Goal: Navigation & Orientation: Find specific page/section

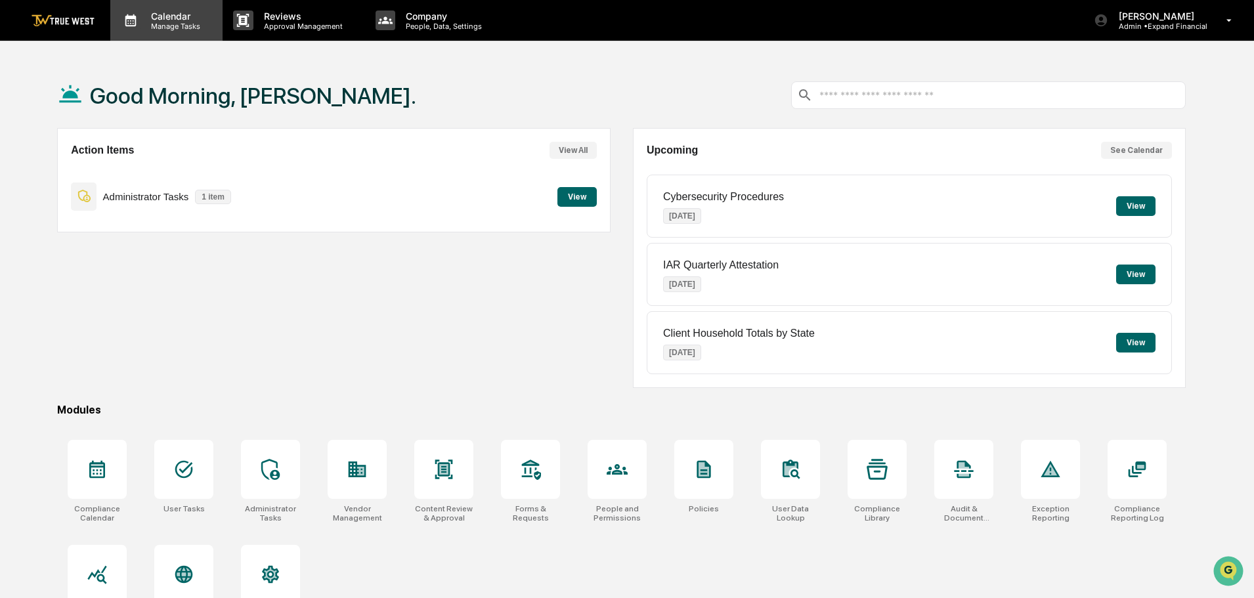
click at [176, 30] on p "Manage Tasks" at bounding box center [174, 26] width 66 height 9
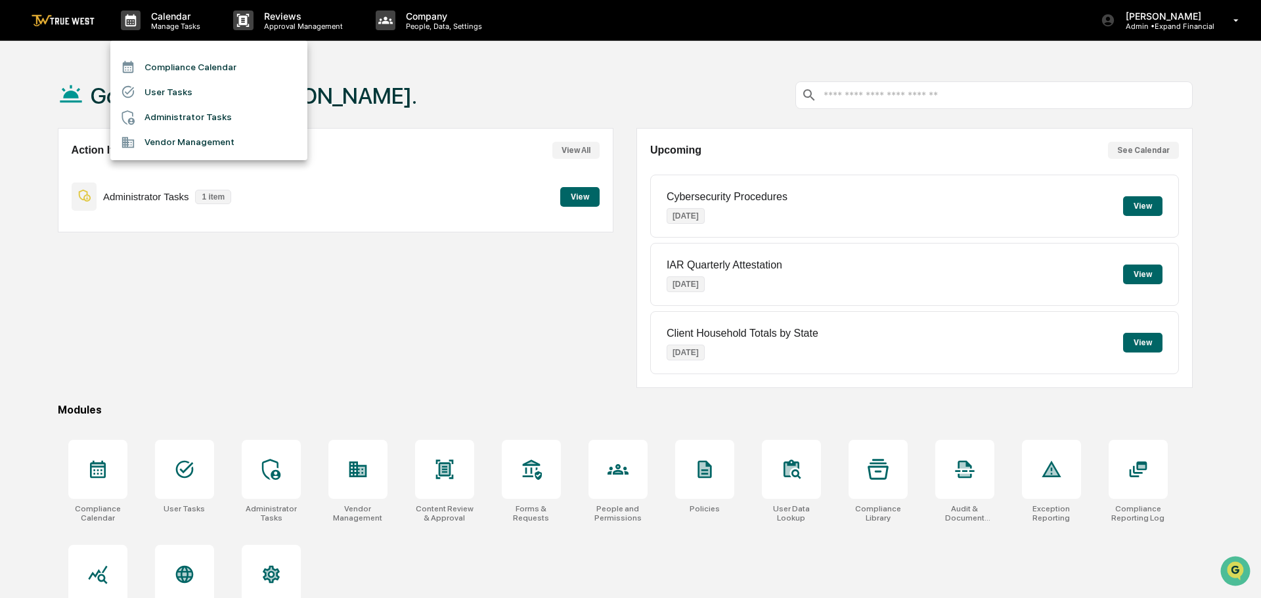
click at [173, 93] on li "User Tasks" at bounding box center [208, 91] width 197 height 25
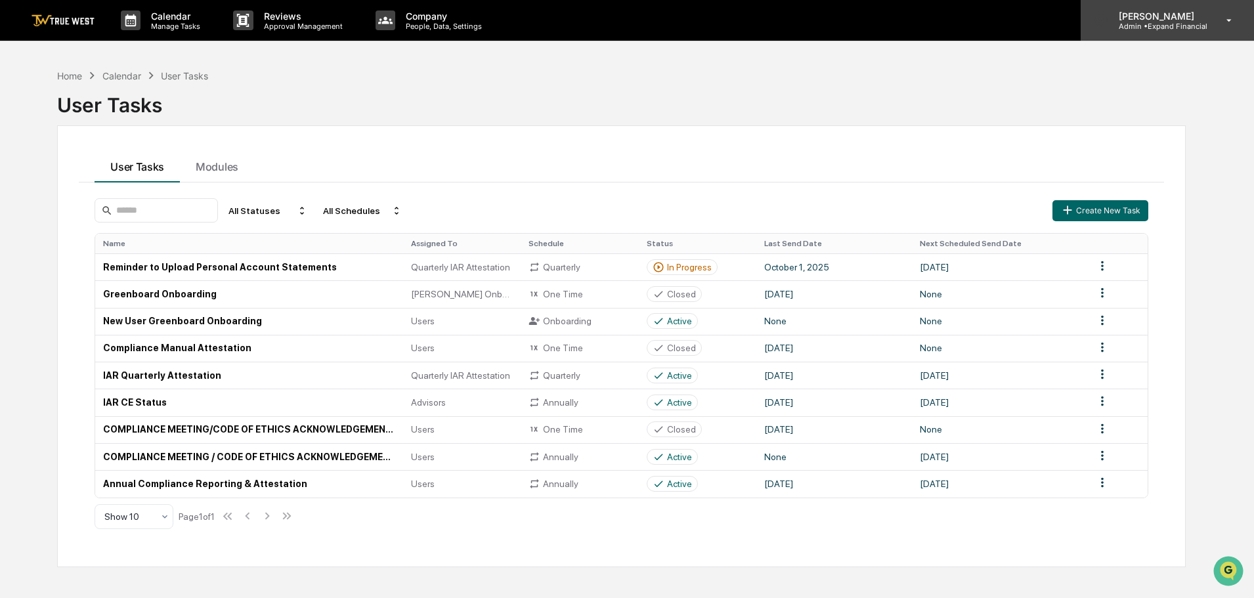
click at [1189, 19] on p "[PERSON_NAME]" at bounding box center [1157, 16] width 99 height 11
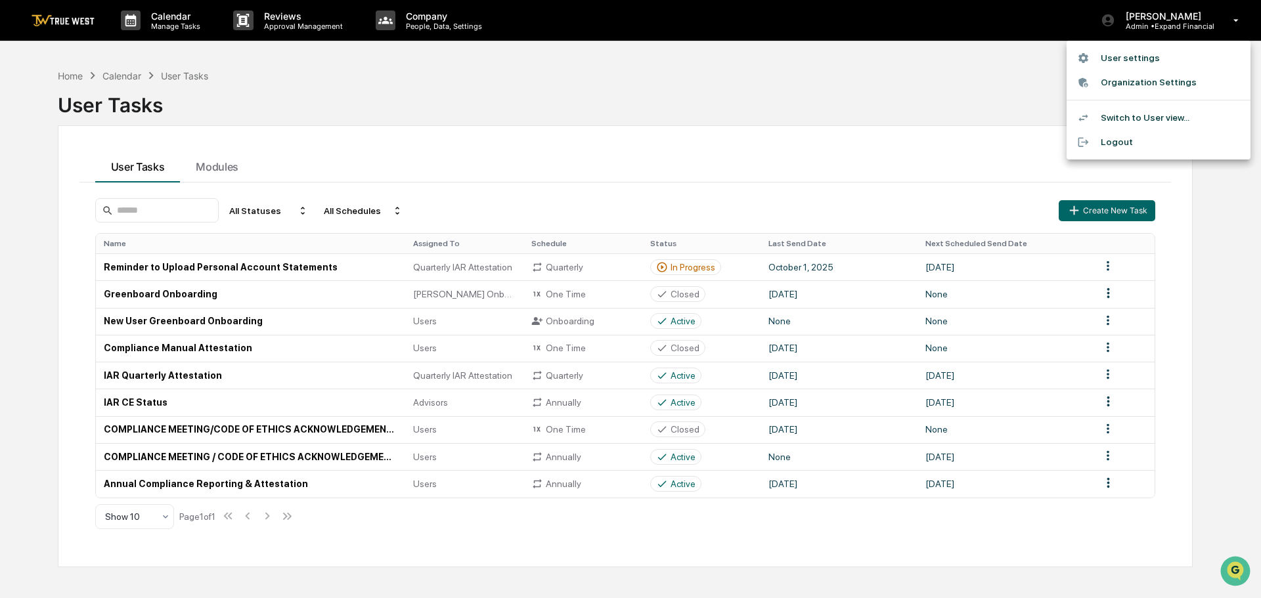
click at [424, 18] on div at bounding box center [630, 299] width 1261 height 598
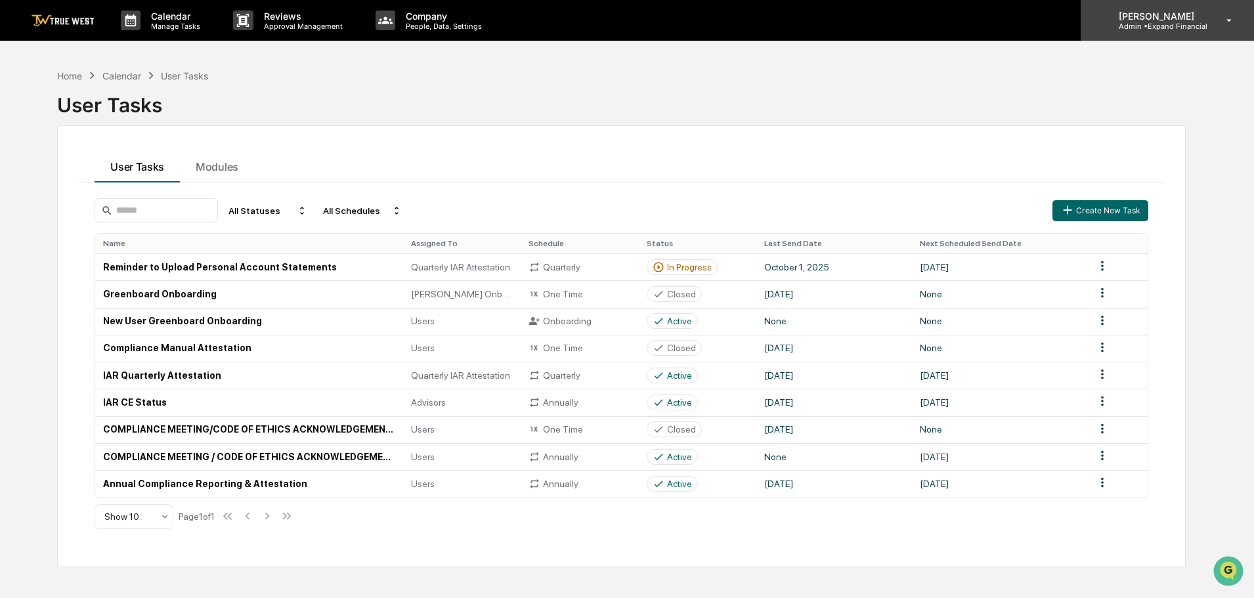
click at [1173, 6] on div "[PERSON_NAME] Admin • Expand Financial" at bounding box center [1167, 20] width 173 height 41
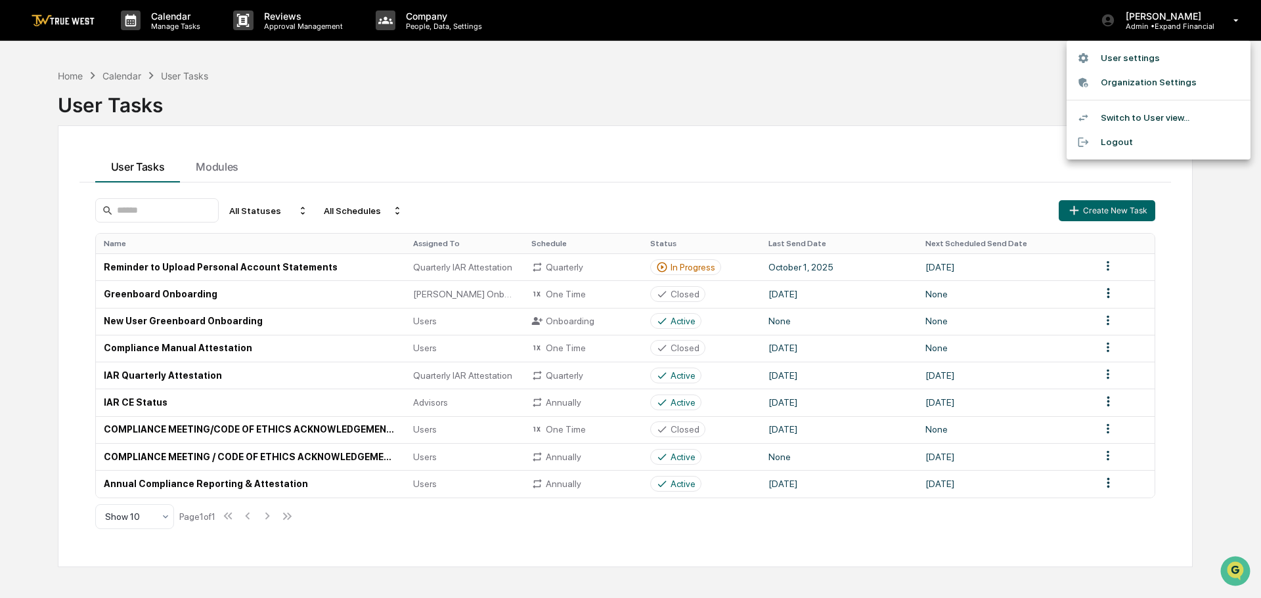
click at [1122, 121] on li "Switch to User view..." at bounding box center [1158, 118] width 184 height 24
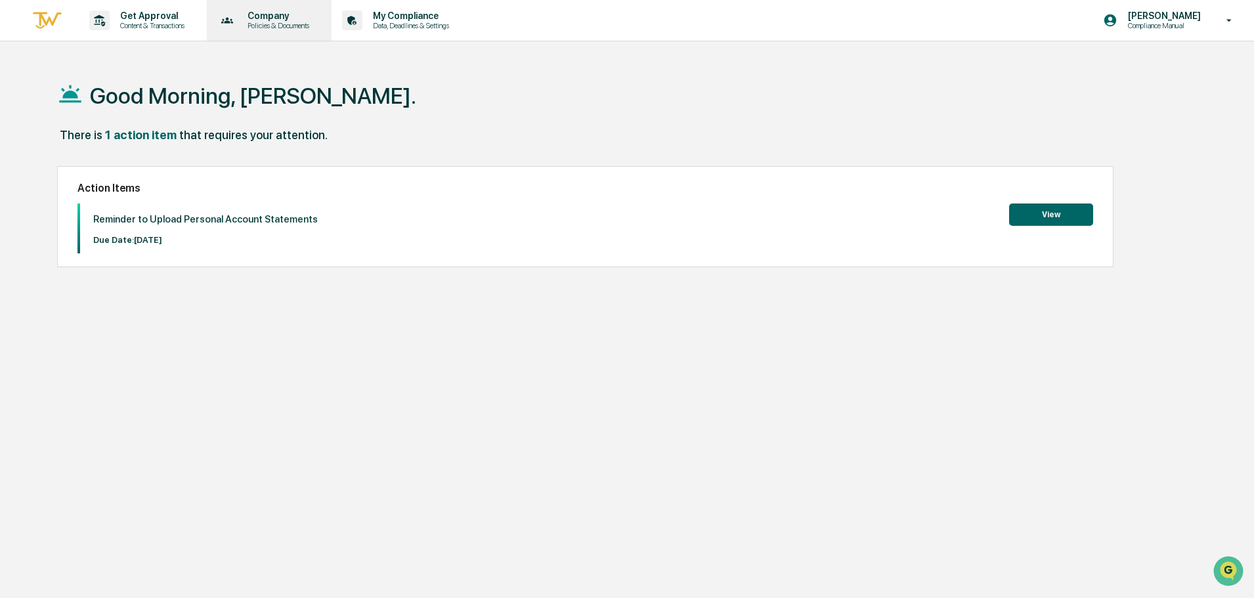
click at [276, 14] on p "Company" at bounding box center [276, 16] width 79 height 11
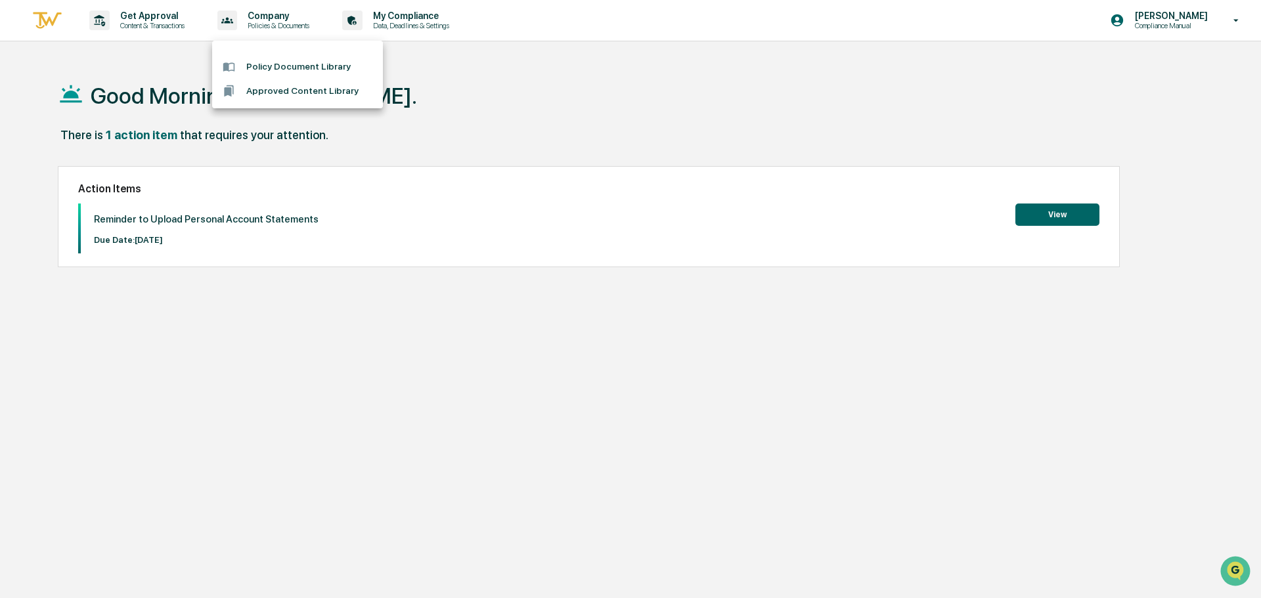
click at [414, 26] on div at bounding box center [630, 299] width 1261 height 598
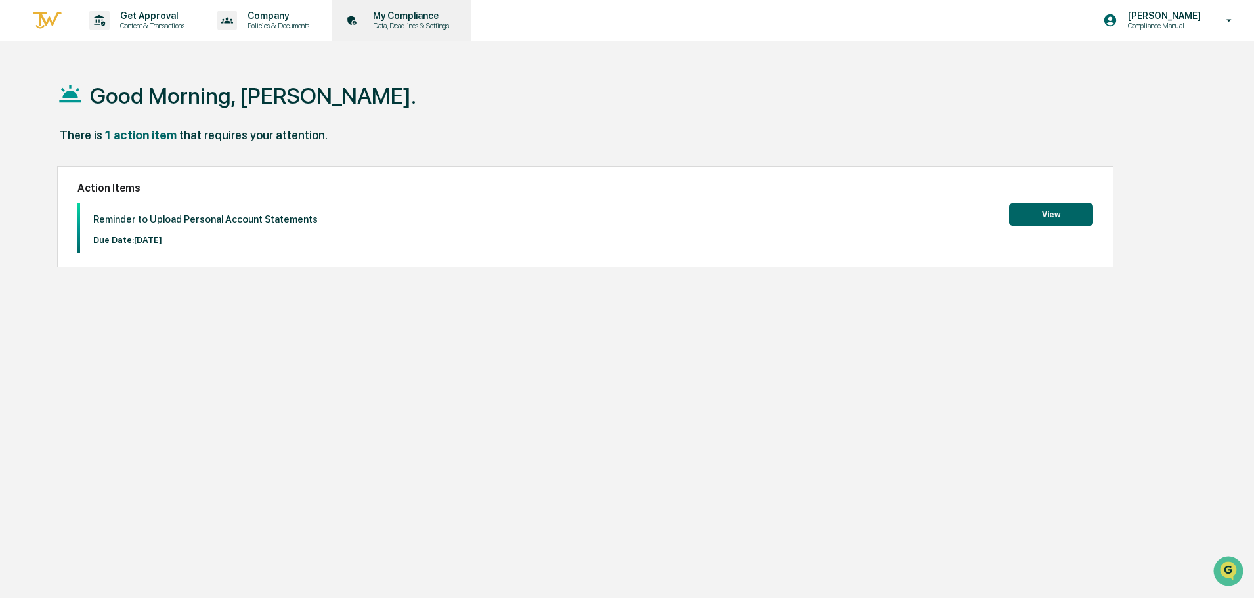
click at [414, 21] on p "Data, Deadlines & Settings" at bounding box center [408, 25] width 93 height 9
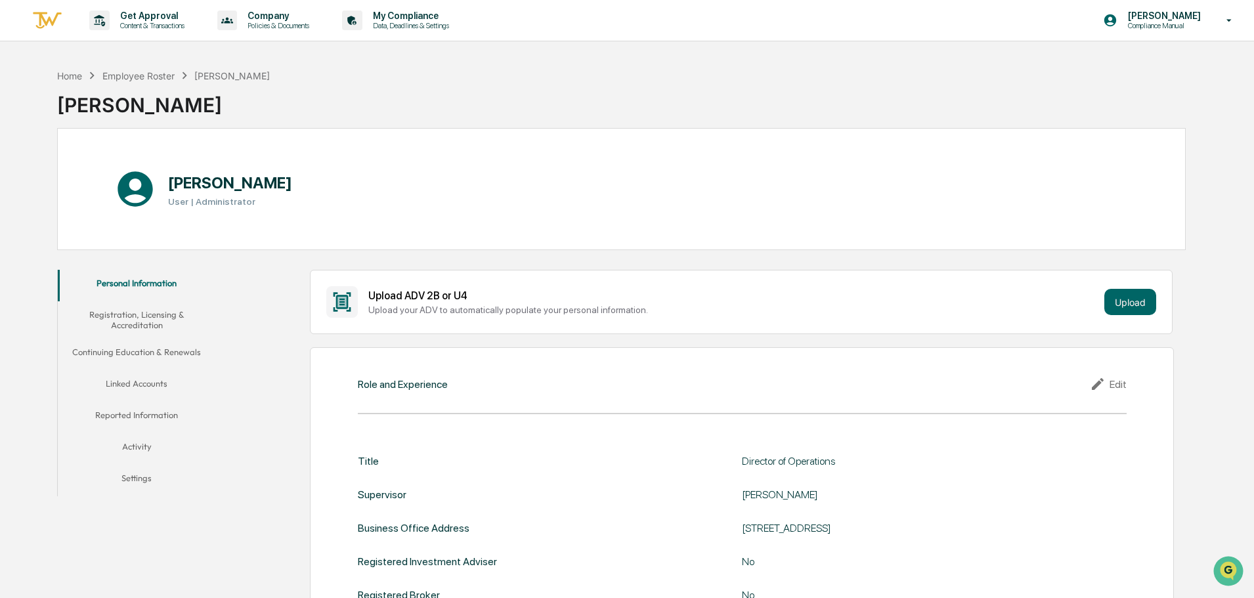
click at [134, 443] on button "Activity" at bounding box center [137, 449] width 158 height 32
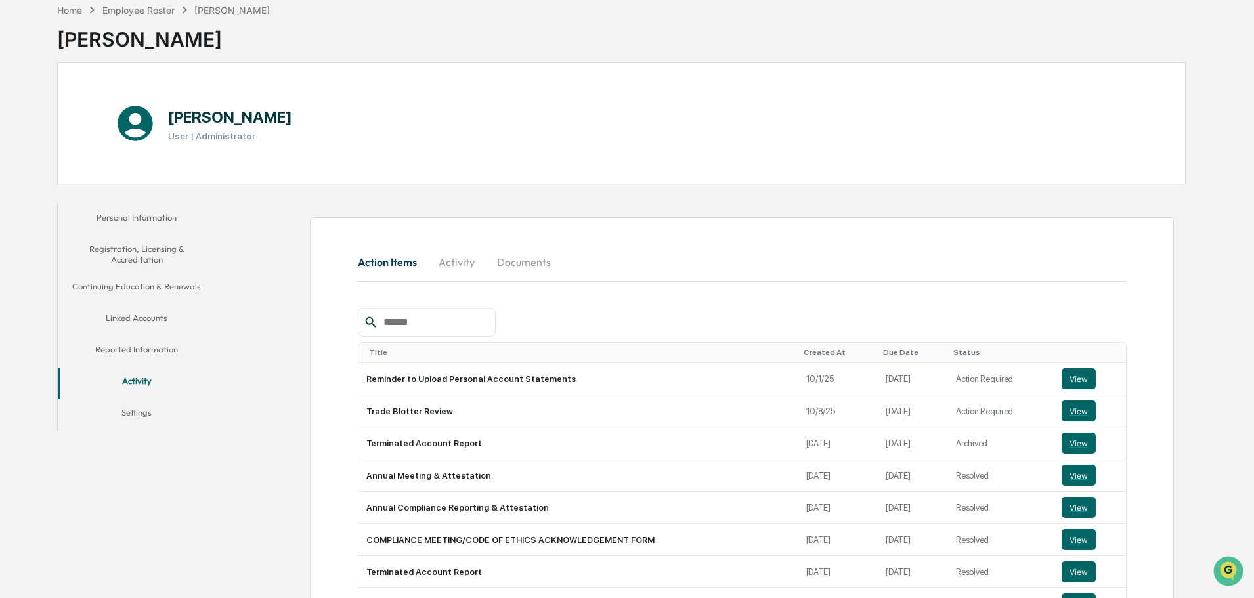
scroll to position [131, 0]
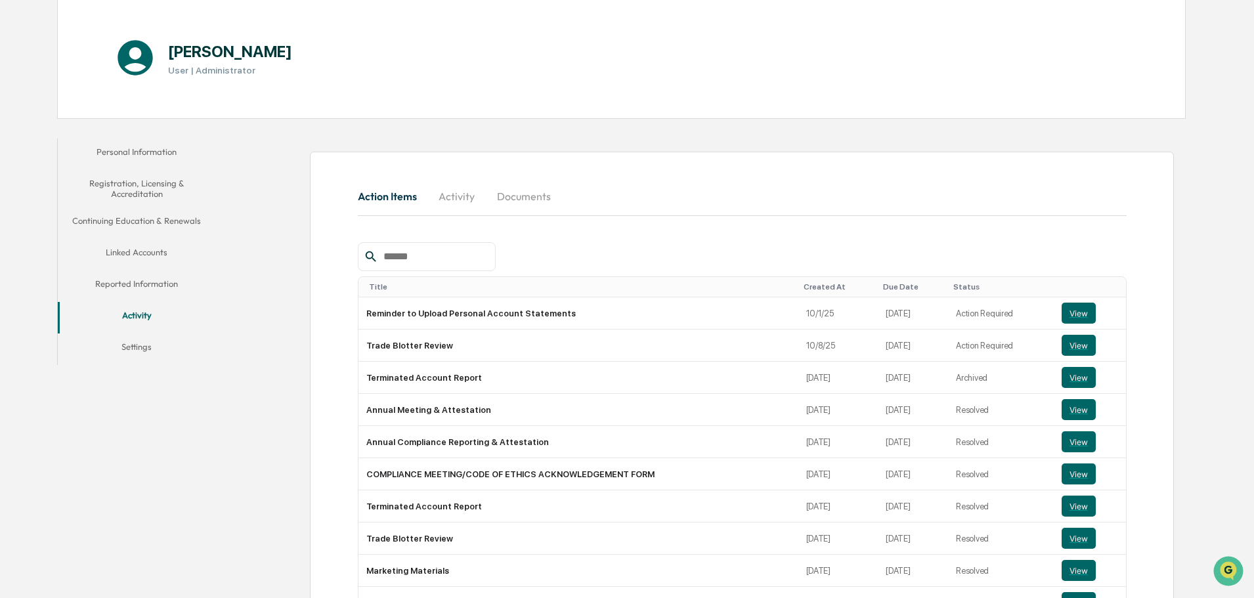
click at [142, 282] on button "Reported Information" at bounding box center [137, 287] width 158 height 32
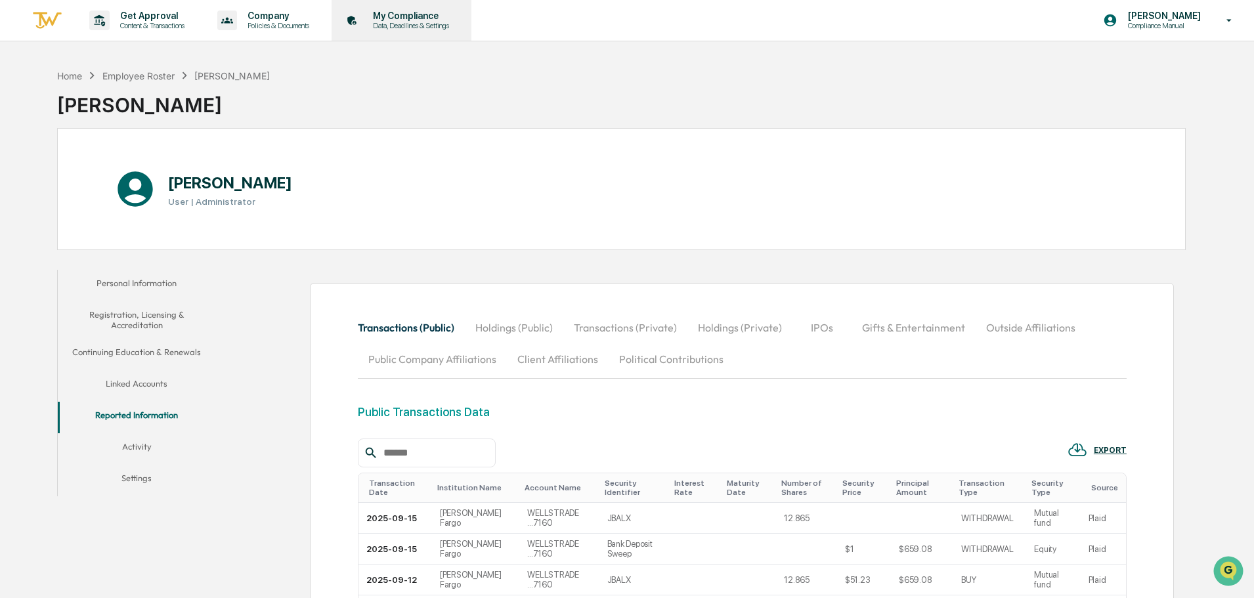
click at [393, 20] on p "My Compliance" at bounding box center [408, 16] width 93 height 11
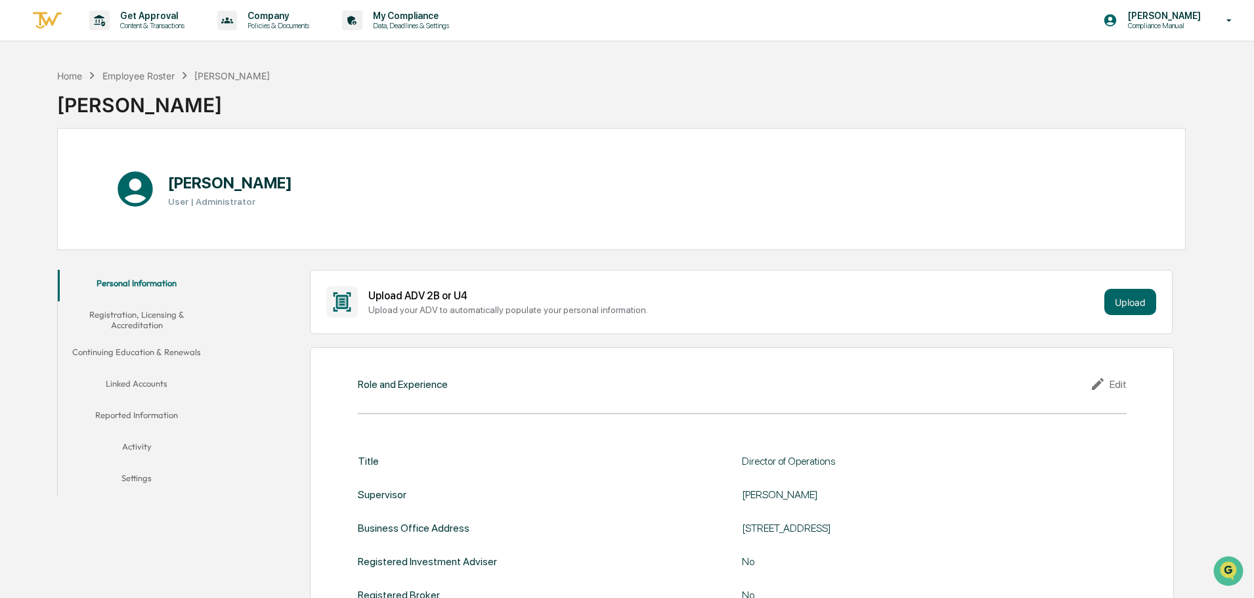
click at [167, 413] on button "Reported Information" at bounding box center [137, 418] width 158 height 32
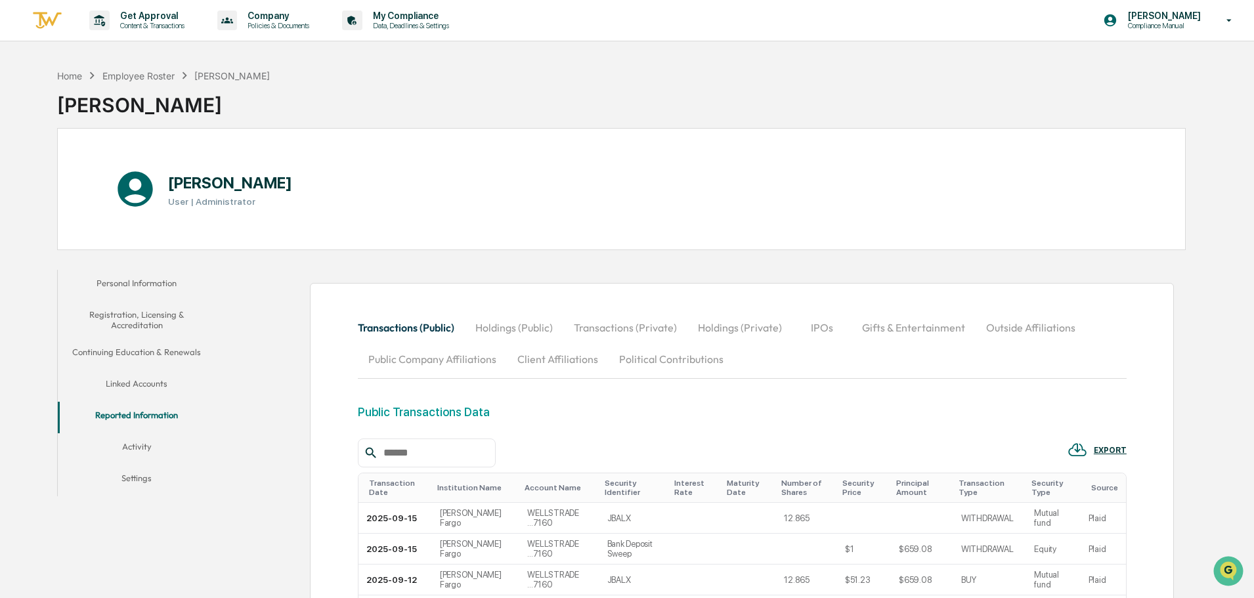
click at [141, 379] on button "Linked Accounts" at bounding box center [137, 386] width 158 height 32
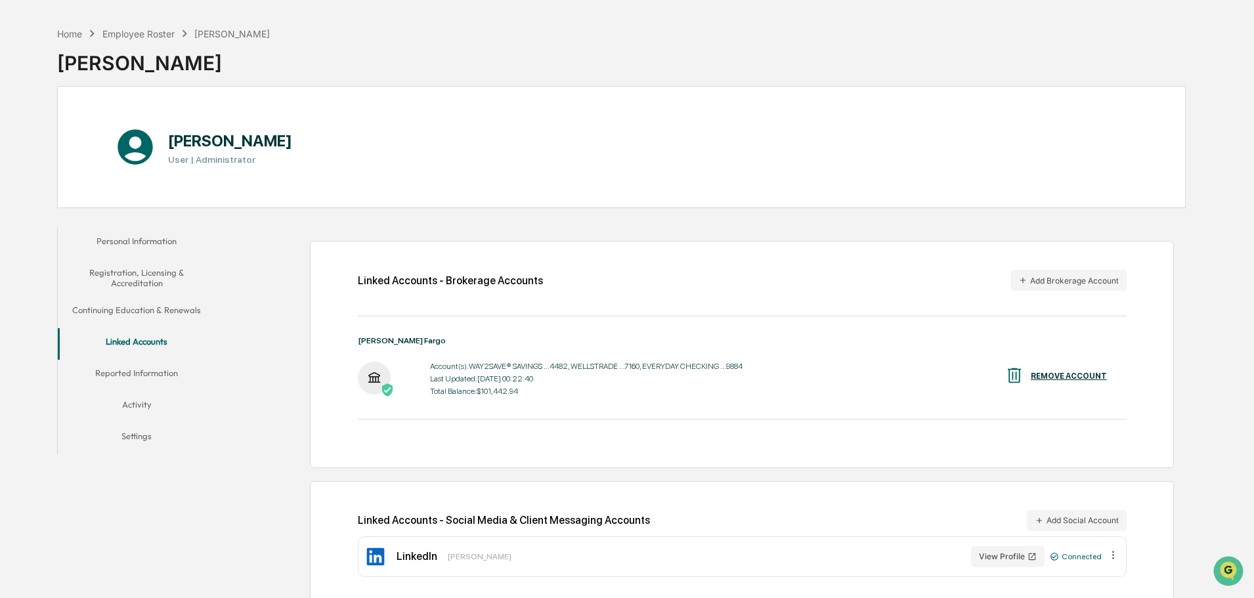
scroll to position [62, 0]
